Goal: Use online tool/utility: Utilize a website feature to perform a specific function

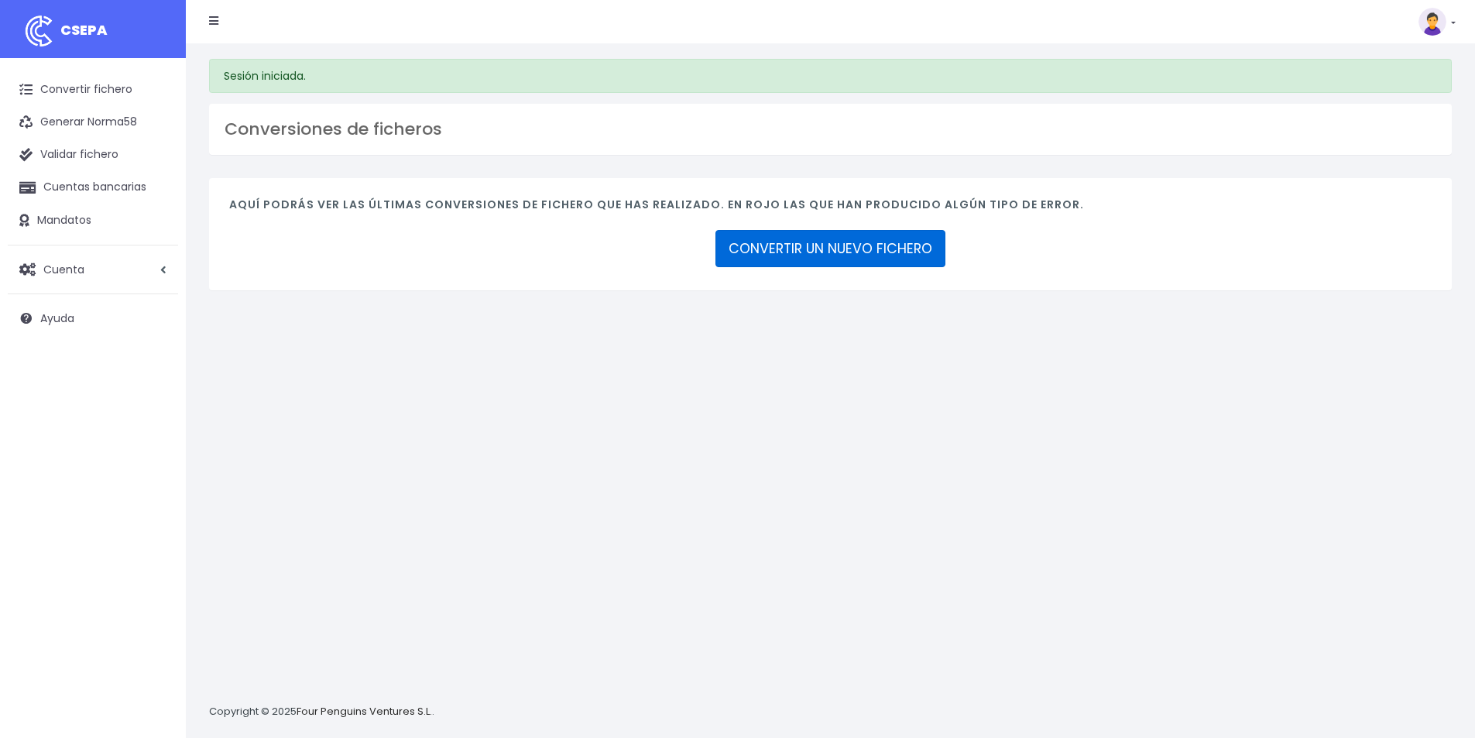
click at [819, 245] on link "CONVERTIR UN NUEVO FICHERO" at bounding box center [831, 248] width 230 height 37
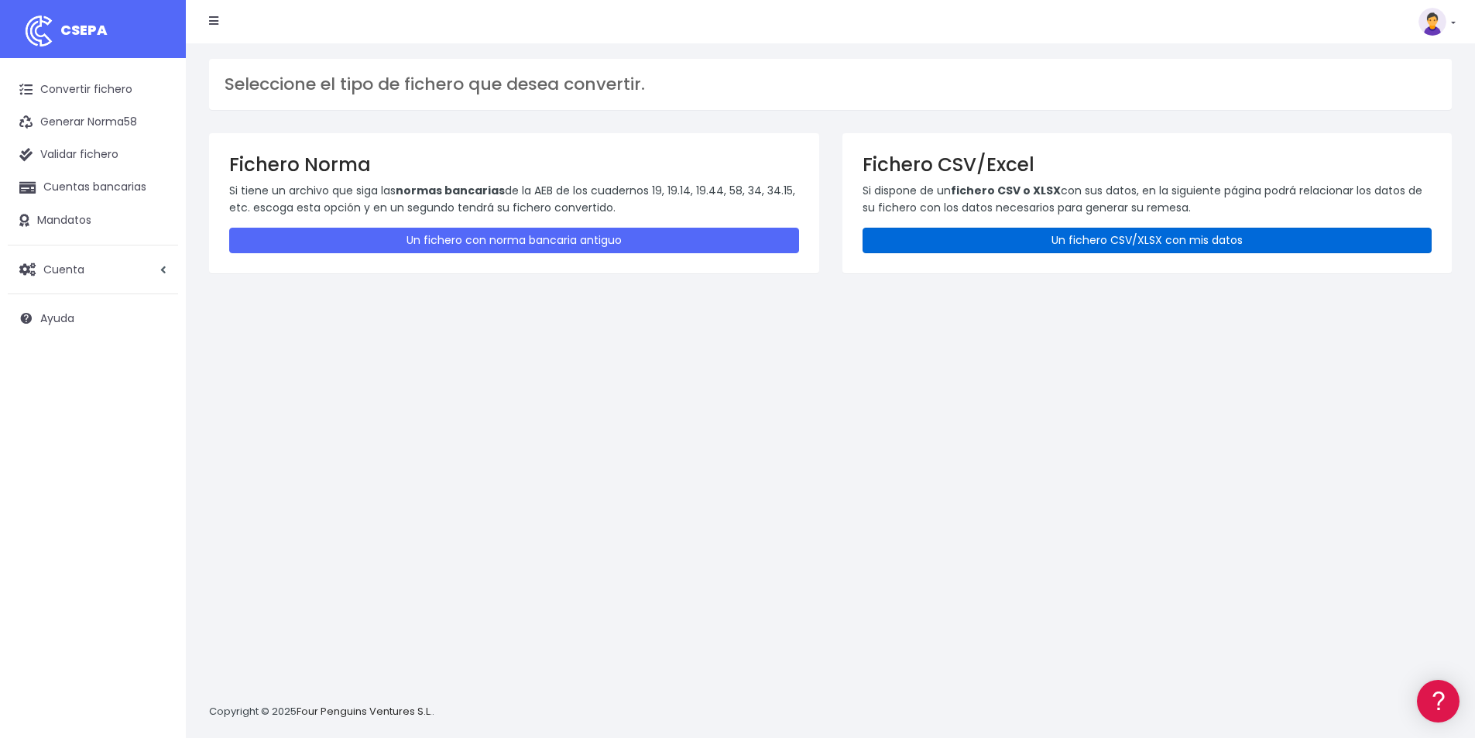
click at [1145, 237] on link "Un fichero CSV/XLSX con mis datos" at bounding box center [1148, 241] width 570 height 26
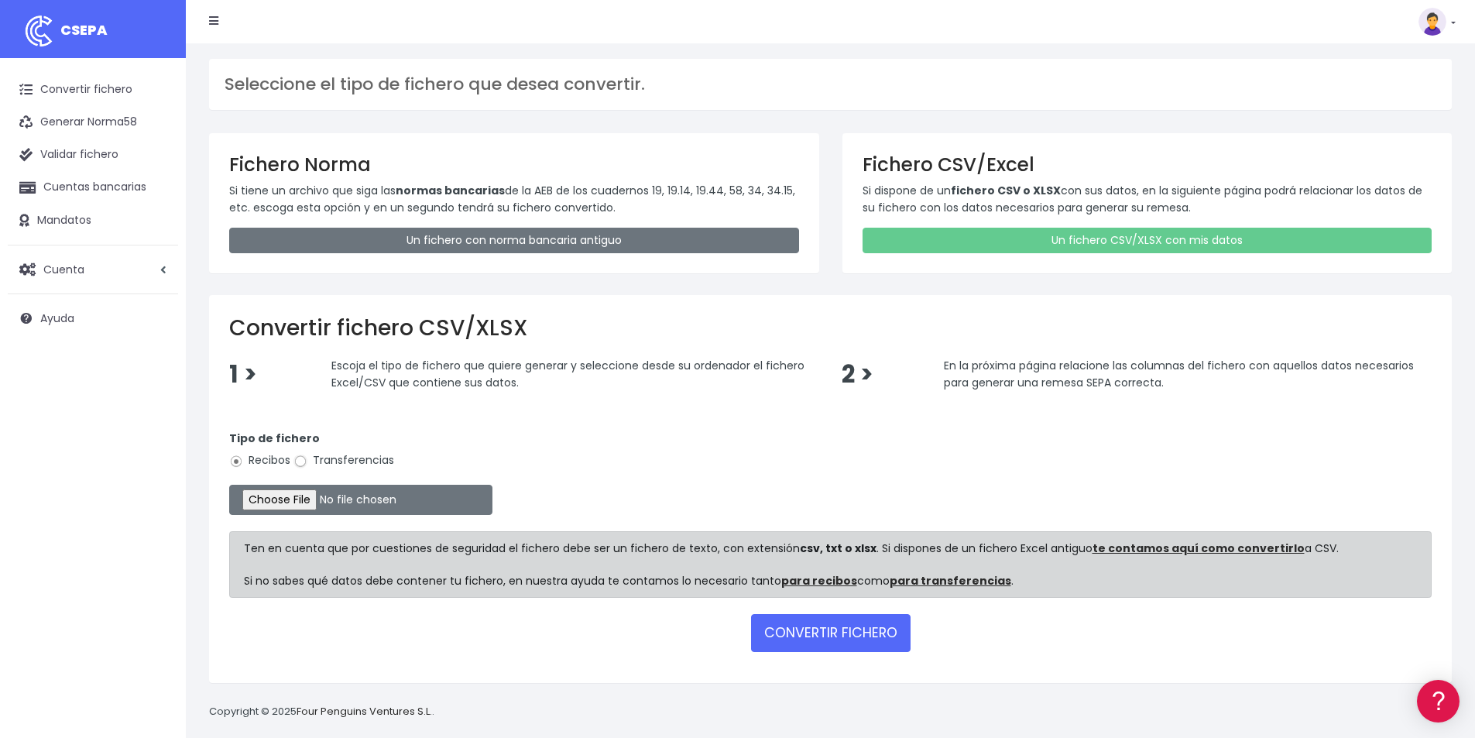
click at [304, 463] on input "Transferencias" at bounding box center [300, 462] width 14 height 14
radio input "true"
click at [335, 498] on input "file" at bounding box center [360, 500] width 263 height 30
type input "C:\fakepath\PAGOS 08-09-25.xlsx"
click at [815, 630] on button "CONVERTIR FICHERO" at bounding box center [831, 632] width 160 height 37
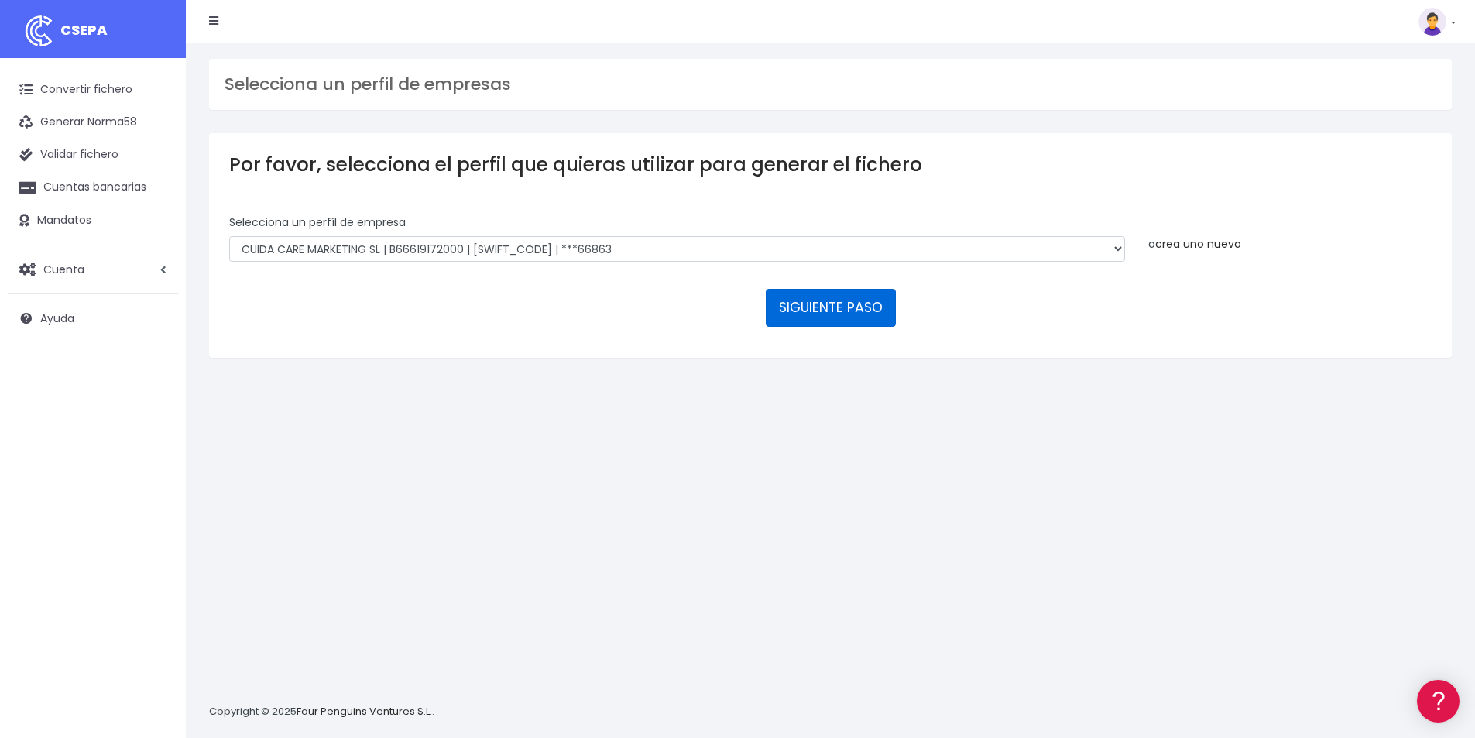
click at [837, 308] on button "SIGUIENTE PASO" at bounding box center [831, 307] width 130 height 37
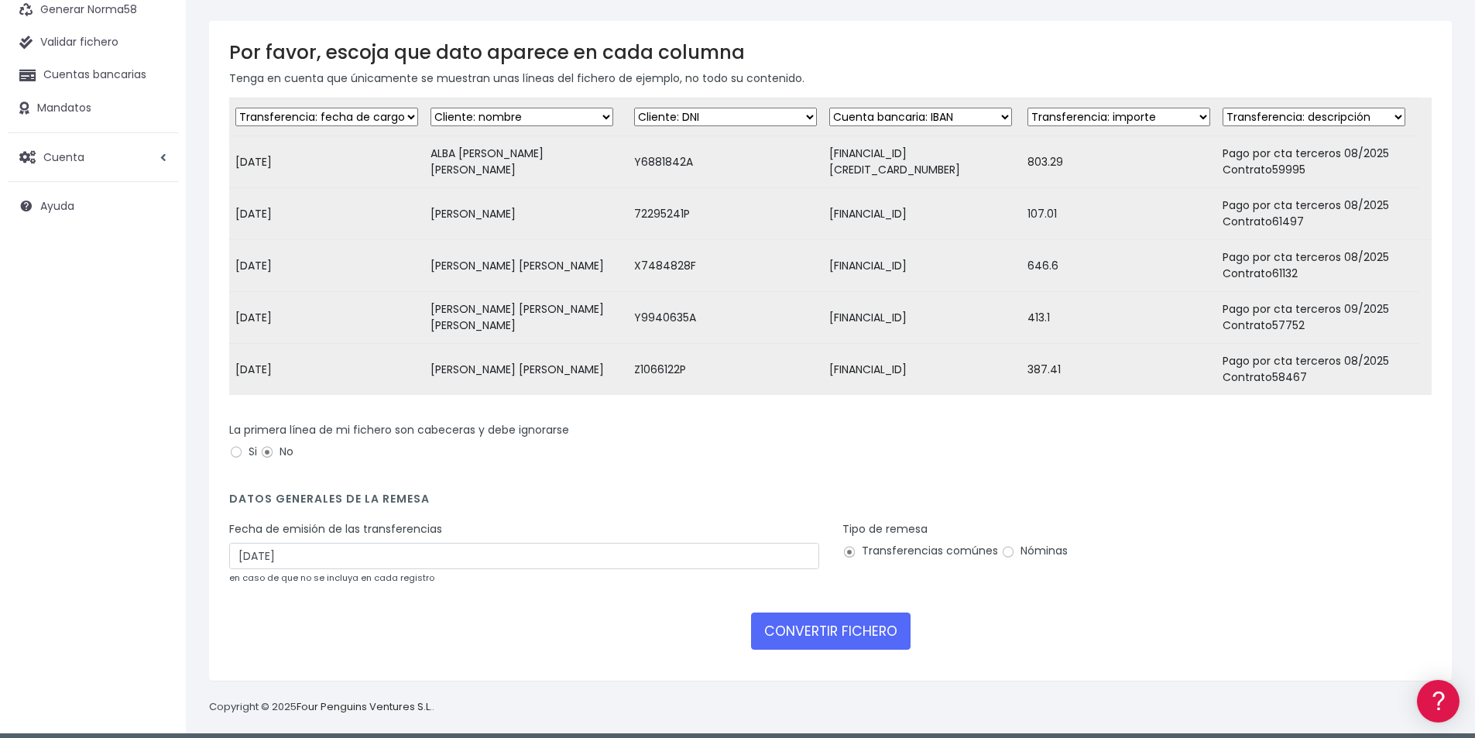
scroll to position [134, 0]
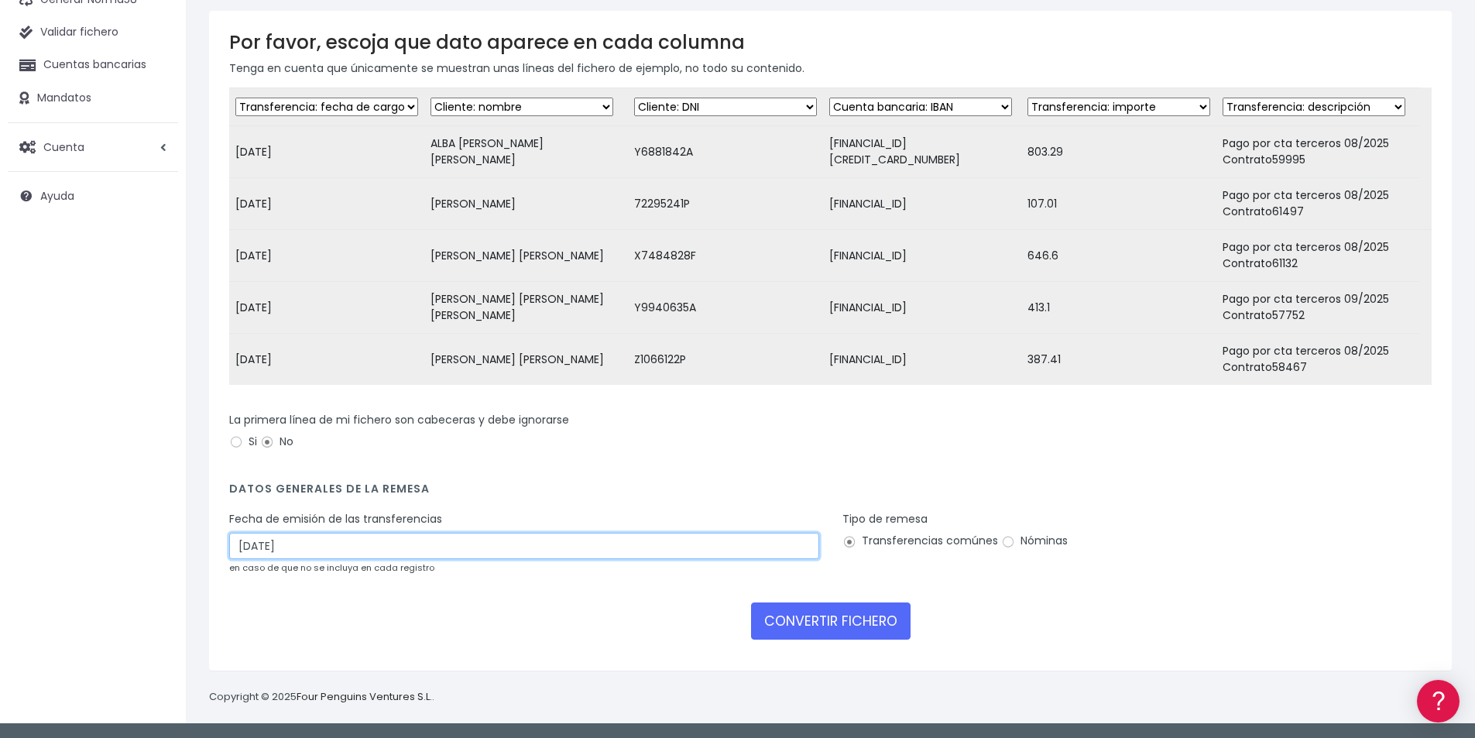
click at [343, 552] on input "10/09/2025" at bounding box center [524, 546] width 590 height 26
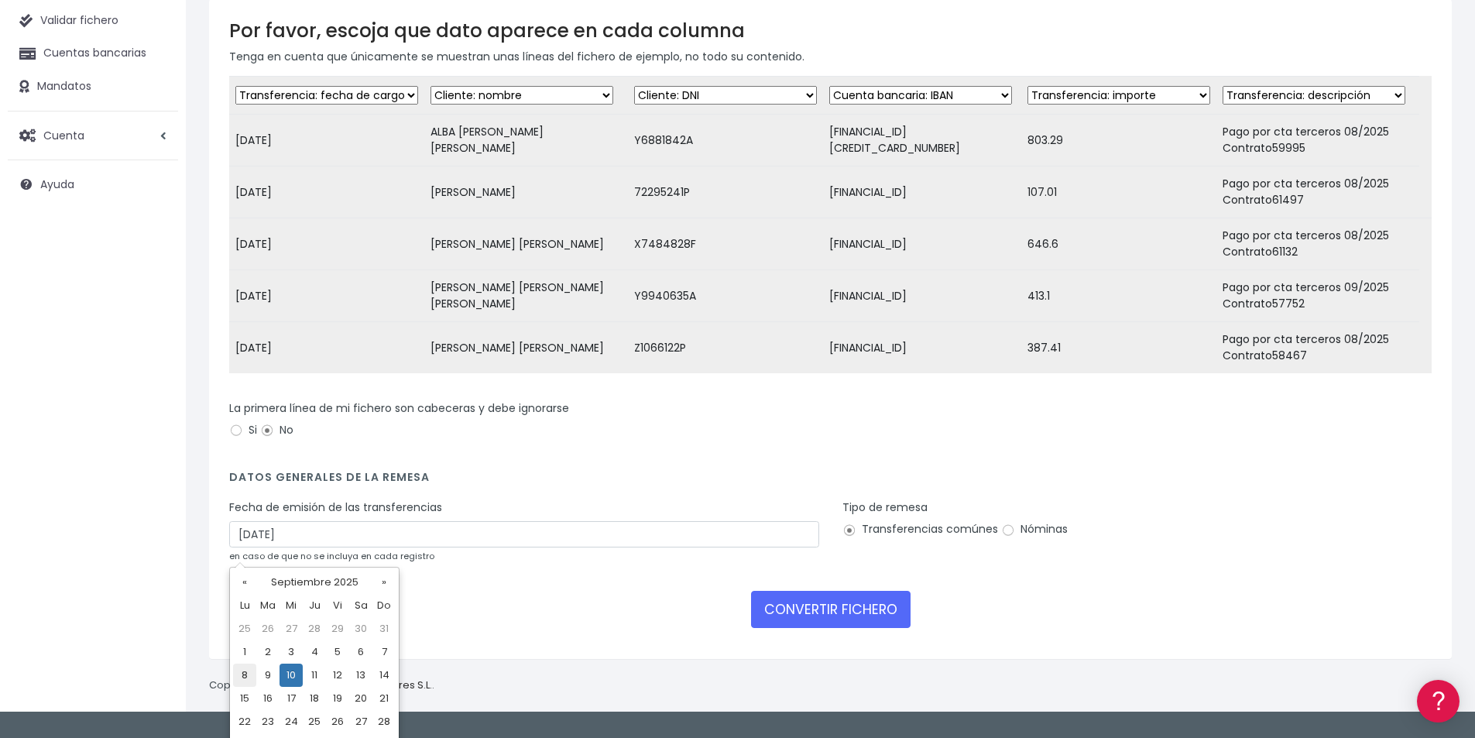
click at [245, 671] on td "8" at bounding box center [244, 675] width 23 height 23
type input "08/09/2025"
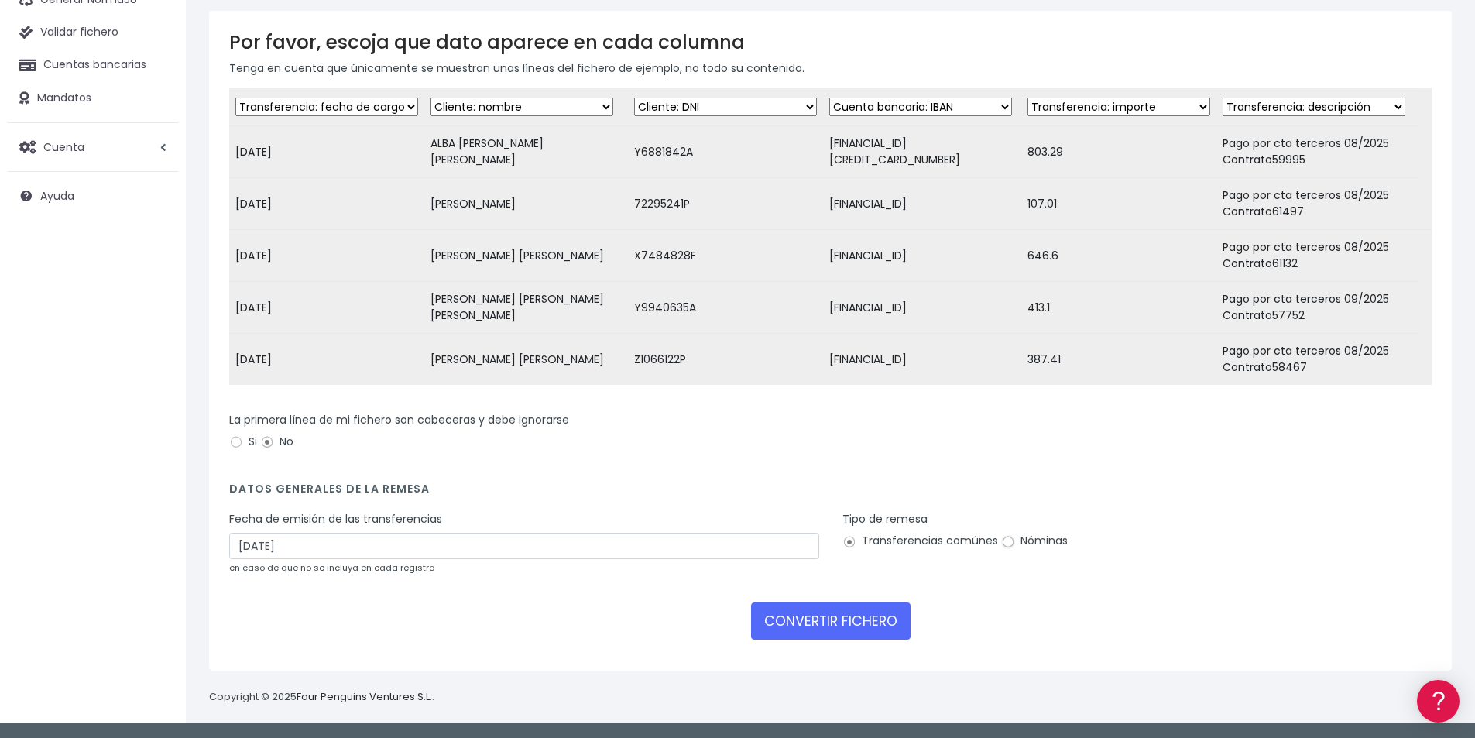
click at [1007, 544] on input "Nóminas" at bounding box center [1008, 542] width 14 height 14
radio input "true"
click at [868, 617] on button "CONVERTIR FICHERO" at bounding box center [831, 620] width 160 height 37
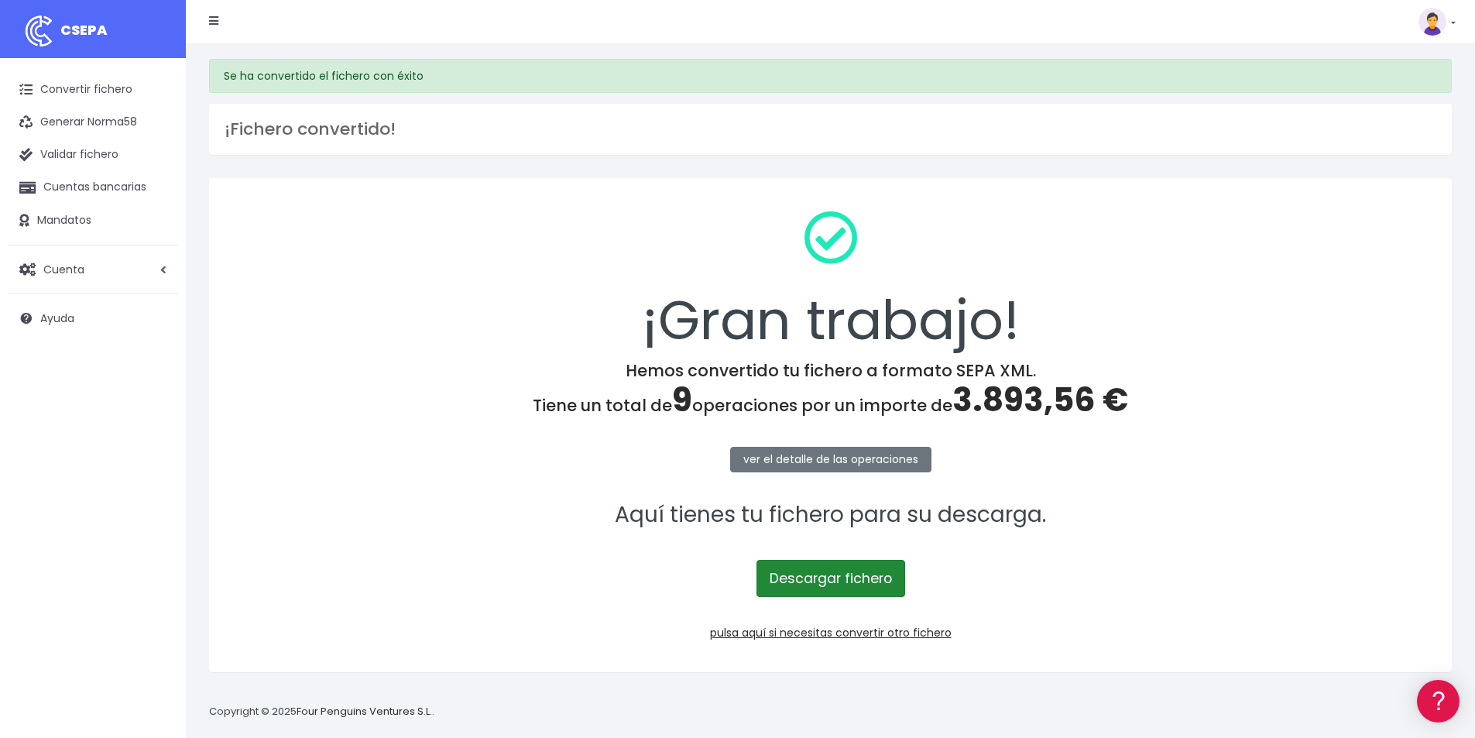
click at [843, 576] on link "Descargar fichero" at bounding box center [831, 578] width 149 height 37
click at [1013, 407] on span "3.893,56 €" at bounding box center [1040, 400] width 176 height 46
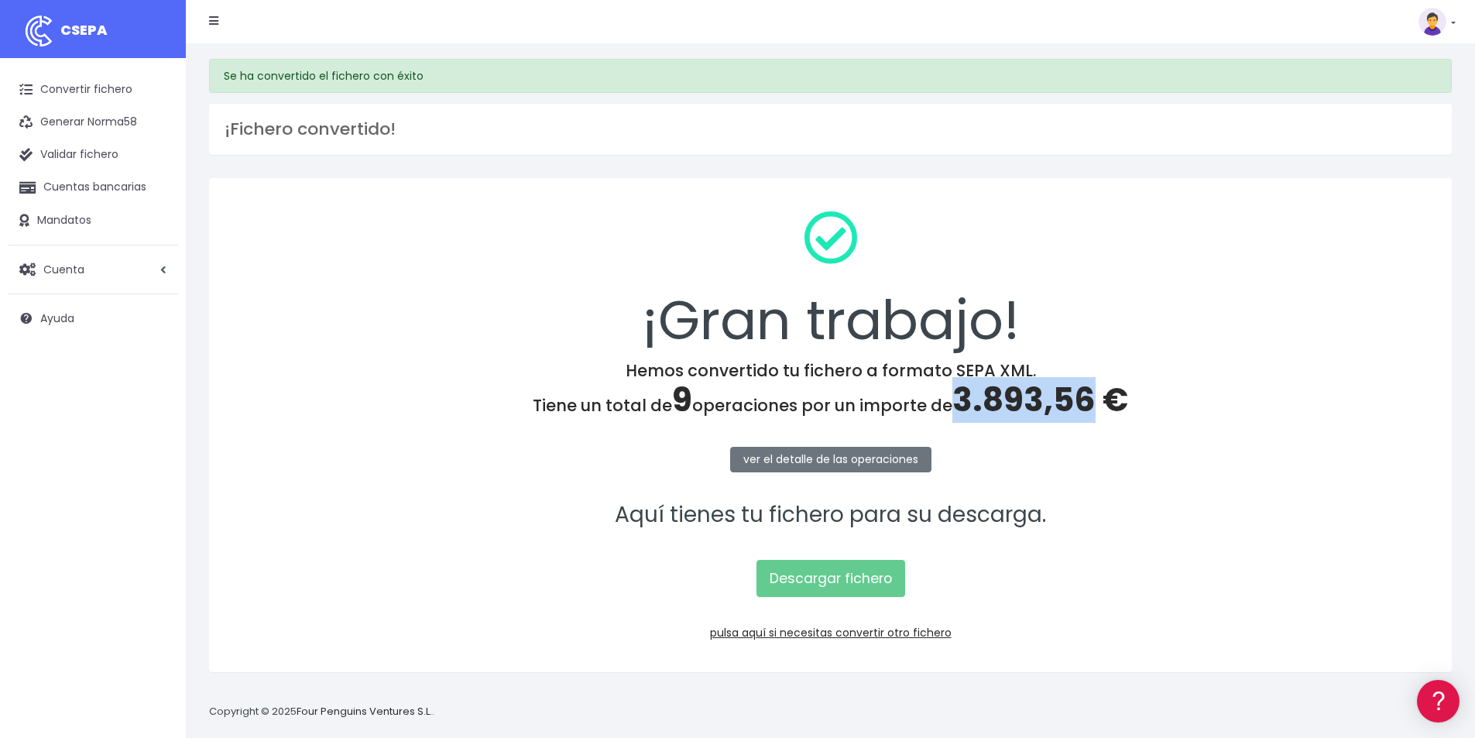
click at [1013, 407] on span "3.893,56 €" at bounding box center [1040, 400] width 176 height 46
copy span "3.893,56"
